Goal: Use online tool/utility: Utilize a website feature to perform a specific function

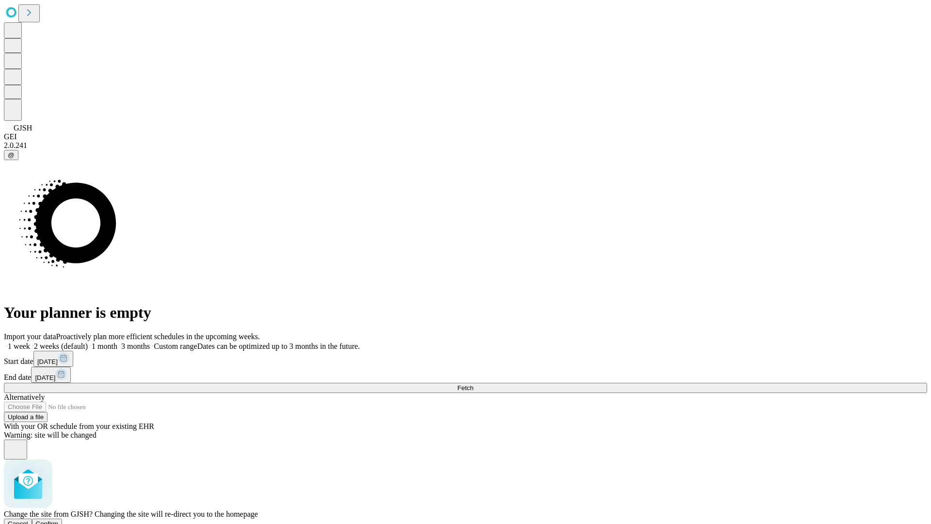
click at [59, 520] on span "Confirm" at bounding box center [47, 523] width 23 height 7
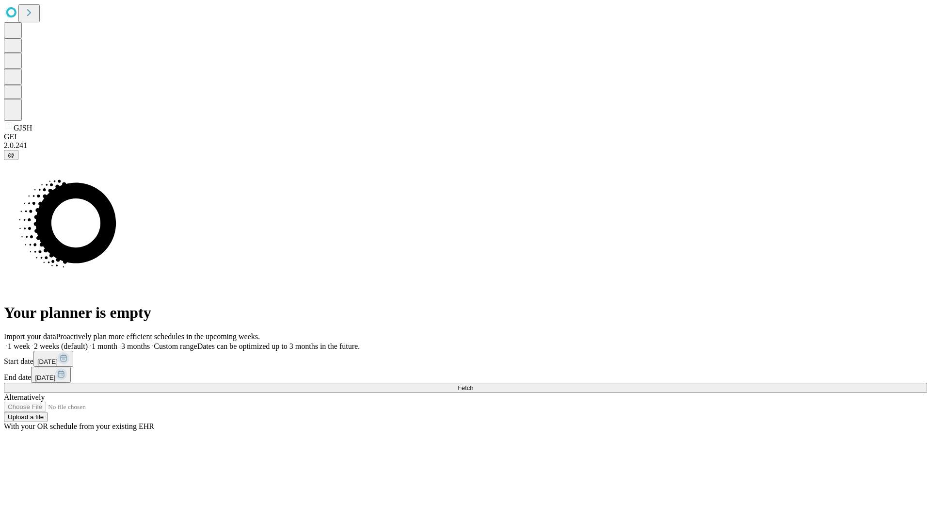
click at [30, 342] on label "1 week" at bounding box center [17, 346] width 26 height 8
click at [473, 384] on span "Fetch" at bounding box center [465, 387] width 16 height 7
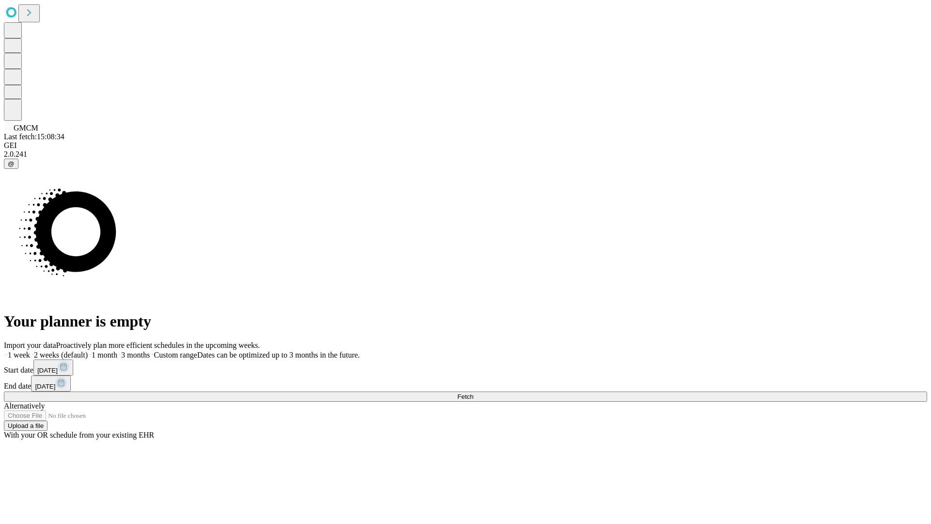
click at [30, 350] on label "1 week" at bounding box center [17, 354] width 26 height 8
click at [473, 393] on span "Fetch" at bounding box center [465, 396] width 16 height 7
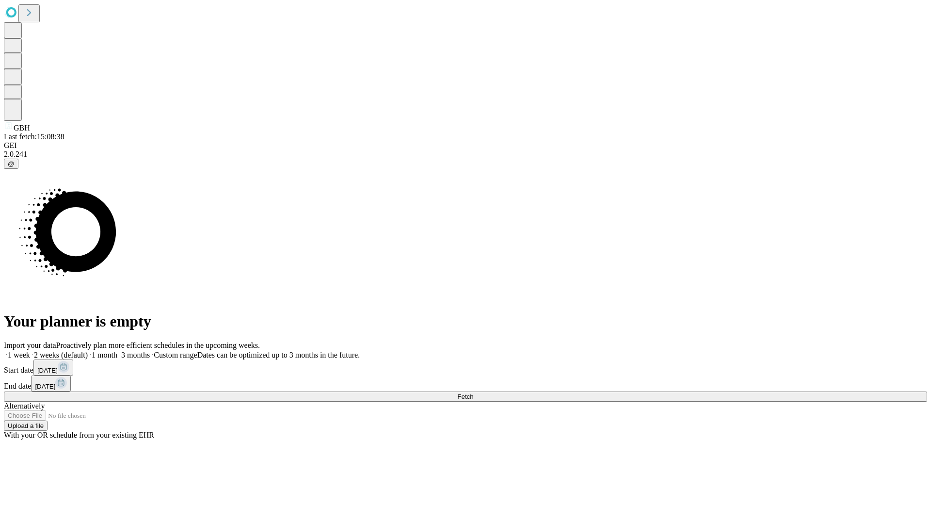
click at [30, 350] on label "1 week" at bounding box center [17, 354] width 26 height 8
click at [473, 393] on span "Fetch" at bounding box center [465, 396] width 16 height 7
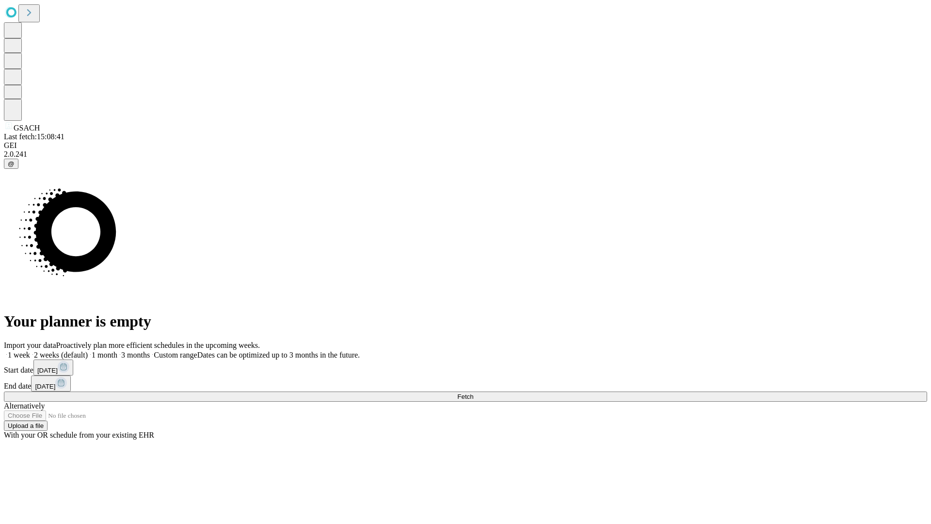
click at [30, 350] on label "1 week" at bounding box center [17, 354] width 26 height 8
click at [473, 393] on span "Fetch" at bounding box center [465, 396] width 16 height 7
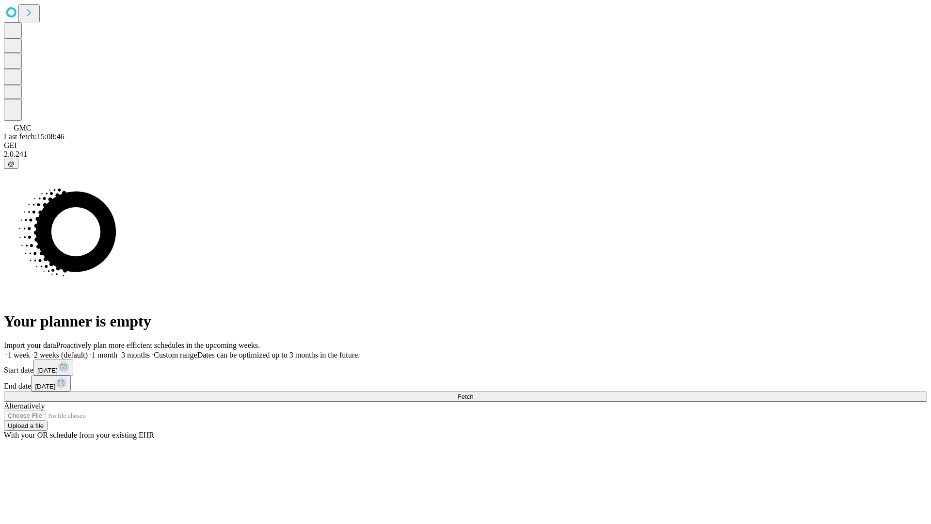
click at [30, 350] on label "1 week" at bounding box center [17, 354] width 26 height 8
click at [473, 393] on span "Fetch" at bounding box center [465, 396] width 16 height 7
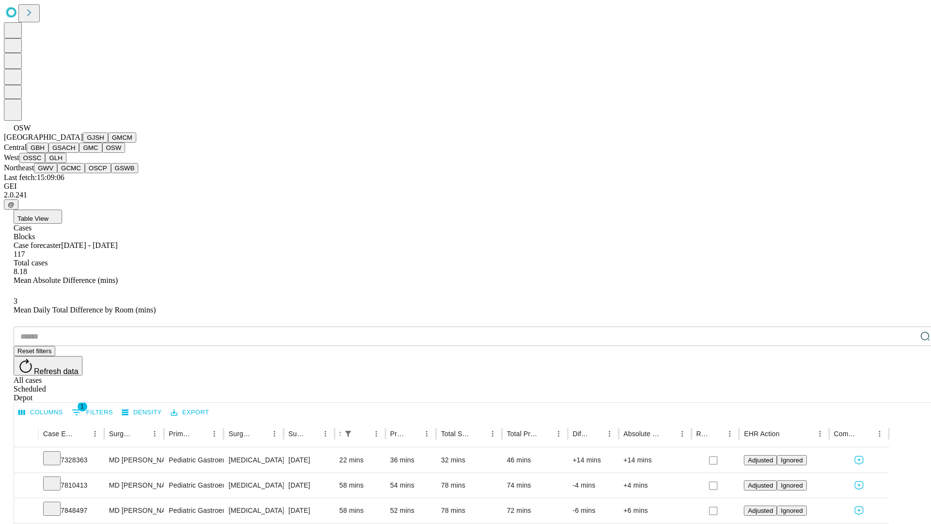
click at [46, 163] on button "OSSC" at bounding box center [32, 158] width 26 height 10
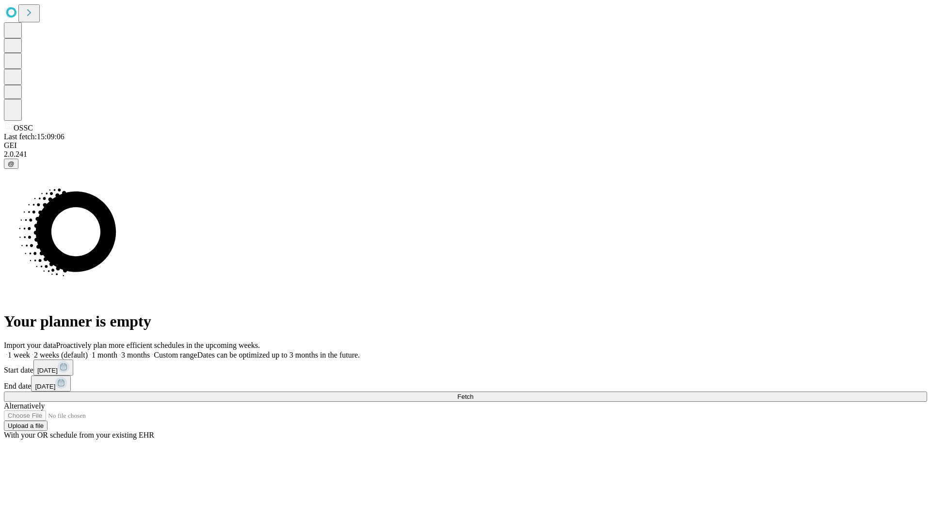
click at [30, 350] on label "1 week" at bounding box center [17, 354] width 26 height 8
click at [473, 393] on span "Fetch" at bounding box center [465, 396] width 16 height 7
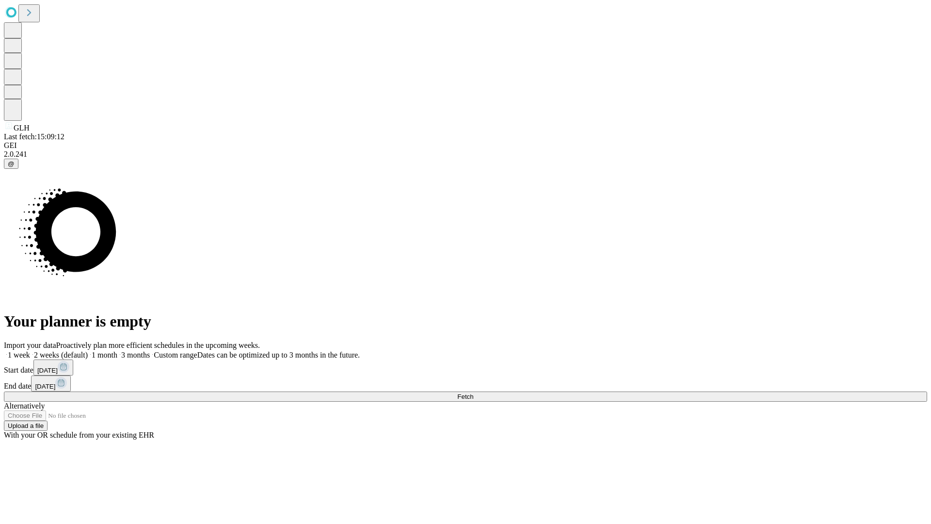
click at [473, 393] on span "Fetch" at bounding box center [465, 396] width 16 height 7
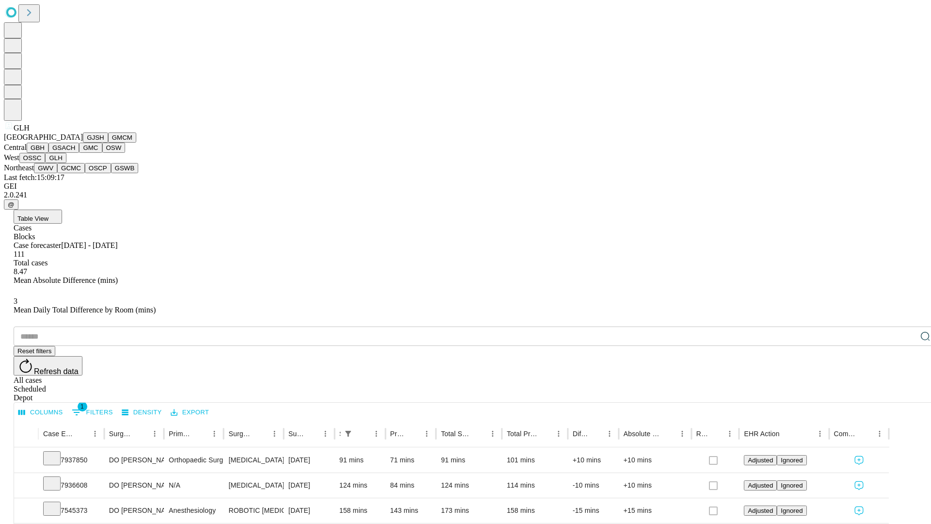
click at [57, 173] on button "GWV" at bounding box center [45, 168] width 23 height 10
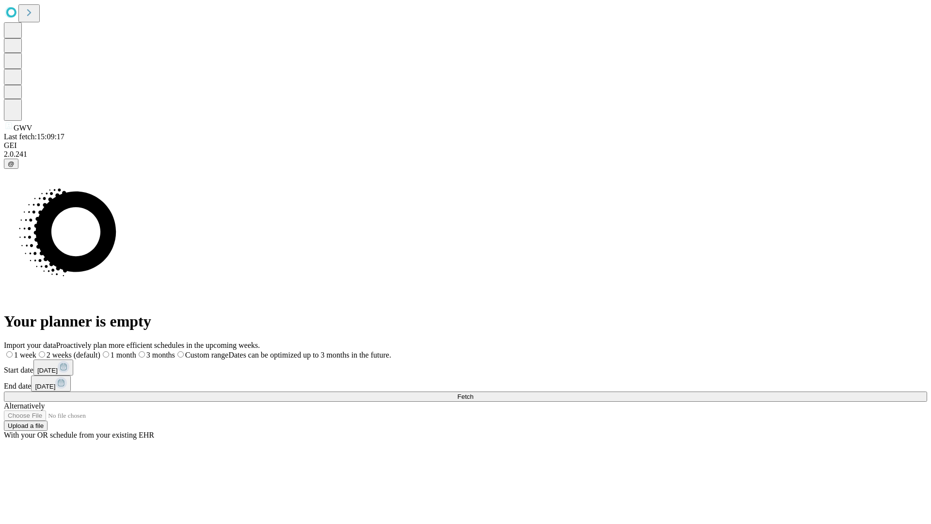
click at [36, 350] on label "1 week" at bounding box center [20, 354] width 32 height 8
click at [473, 393] on span "Fetch" at bounding box center [465, 396] width 16 height 7
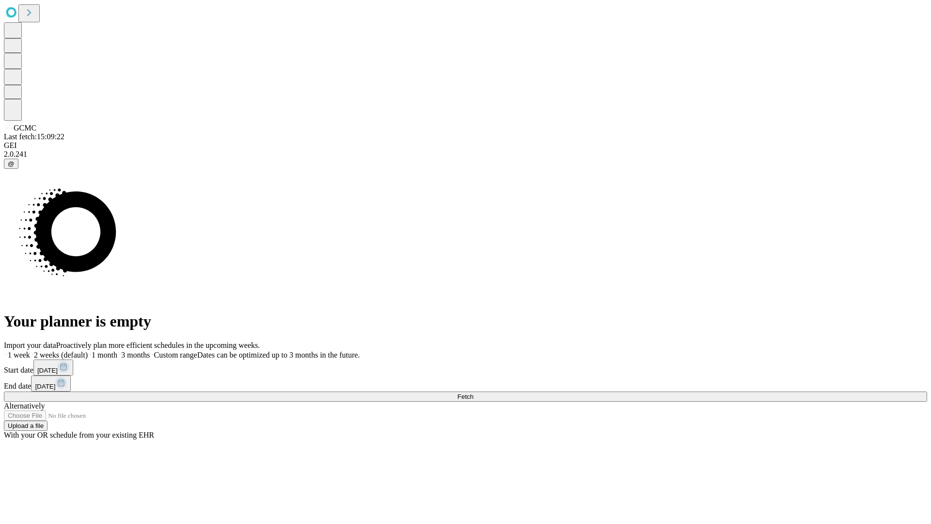
click at [473, 393] on span "Fetch" at bounding box center [465, 396] width 16 height 7
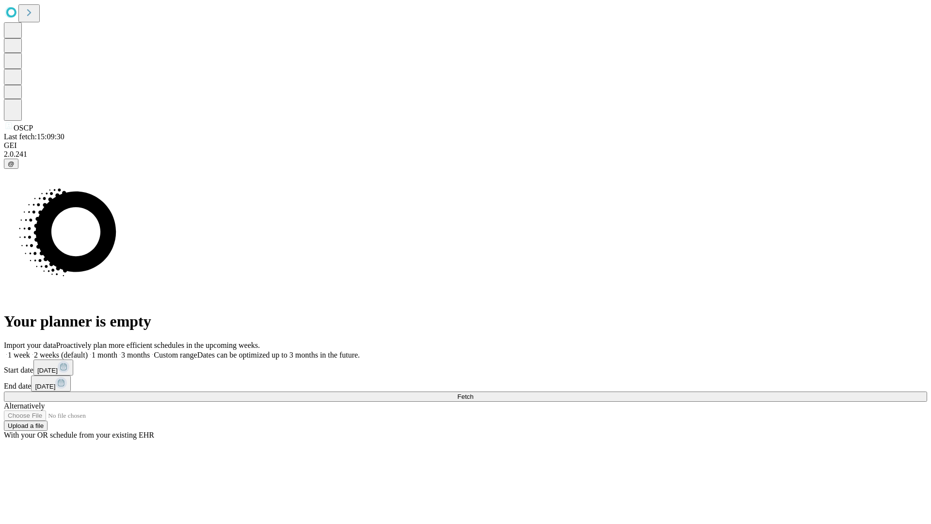
click at [30, 350] on label "1 week" at bounding box center [17, 354] width 26 height 8
click at [473, 393] on span "Fetch" at bounding box center [465, 396] width 16 height 7
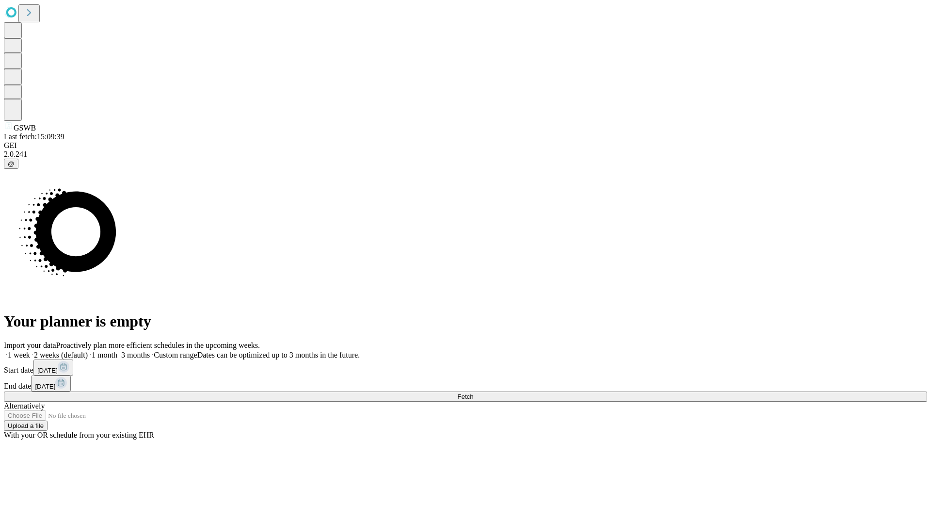
click at [30, 350] on label "1 week" at bounding box center [17, 354] width 26 height 8
click at [473, 393] on span "Fetch" at bounding box center [465, 396] width 16 height 7
